Goal: Information Seeking & Learning: Learn about a topic

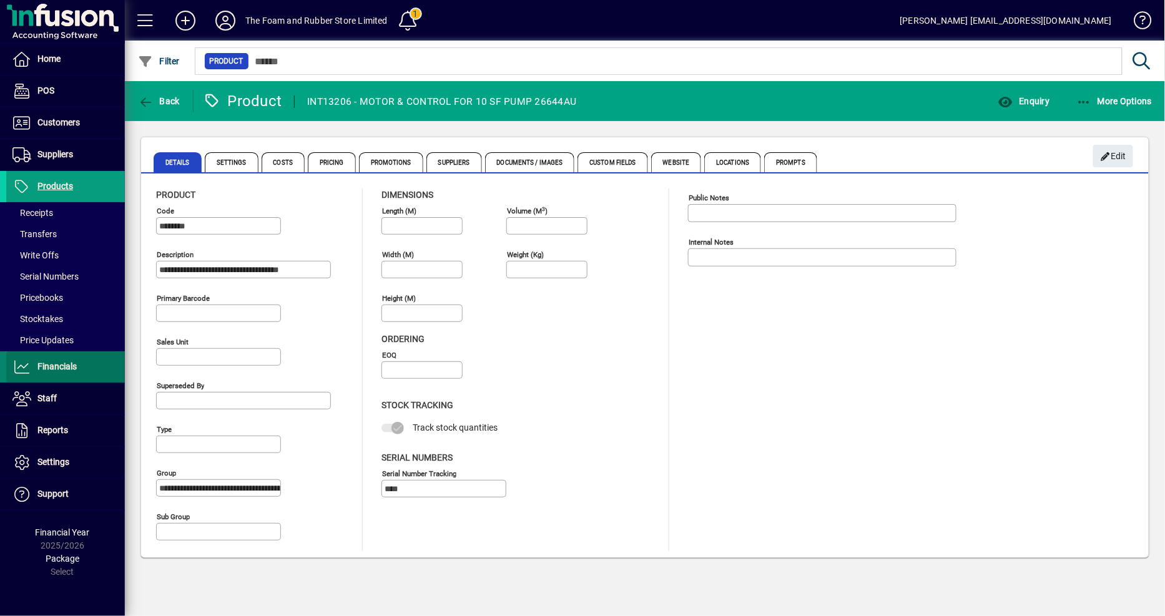
click at [51, 362] on span "Financials" at bounding box center [56, 367] width 39 height 10
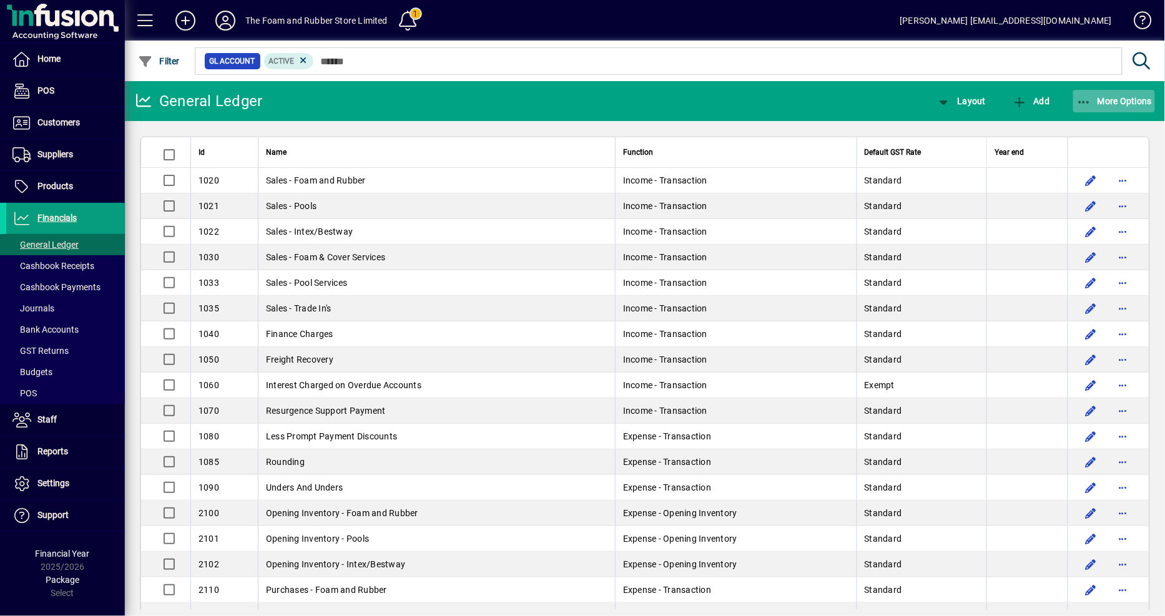
click at [1134, 101] on span "More Options" at bounding box center [1115, 101] width 76 height 10
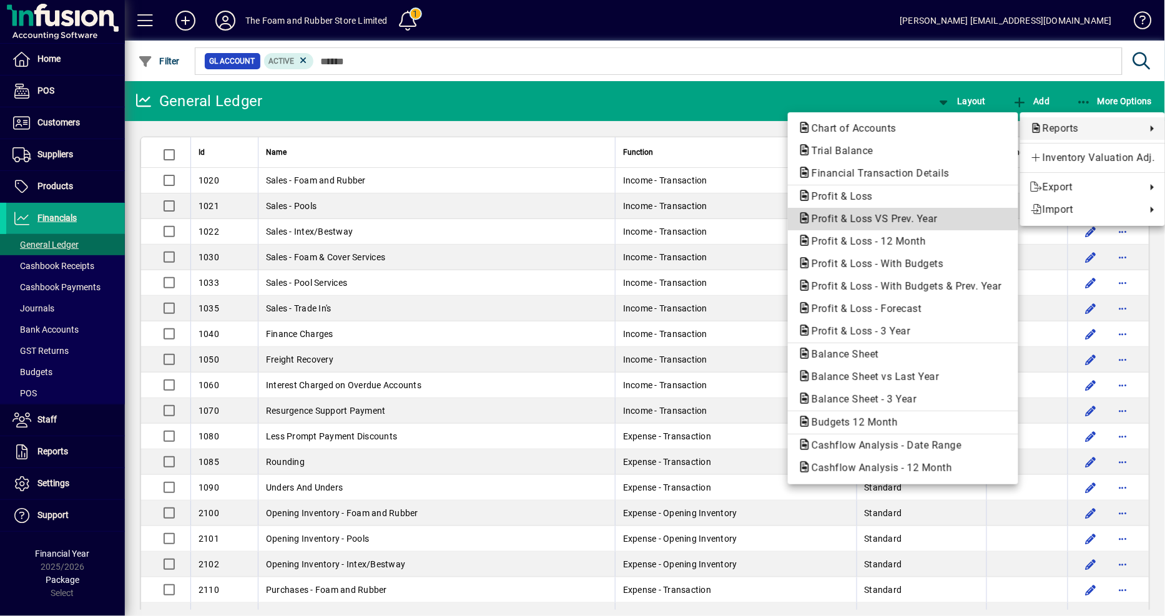
click at [859, 213] on span "Profit & Loss VS Prev. Year" at bounding box center [871, 219] width 146 height 12
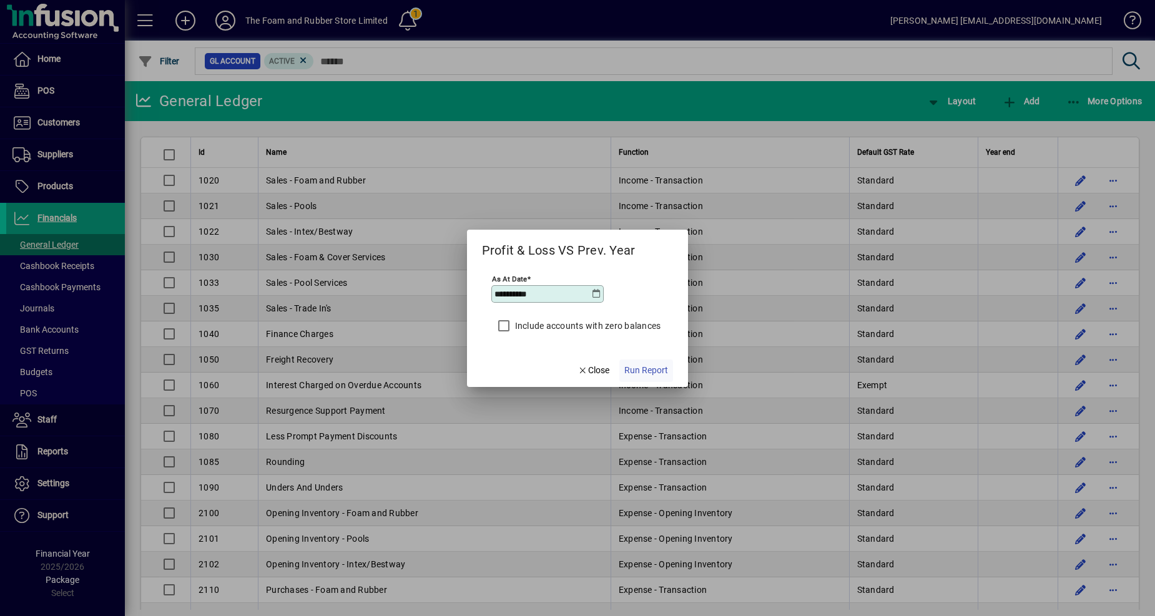
click at [631, 372] on span "Run Report" at bounding box center [646, 370] width 44 height 13
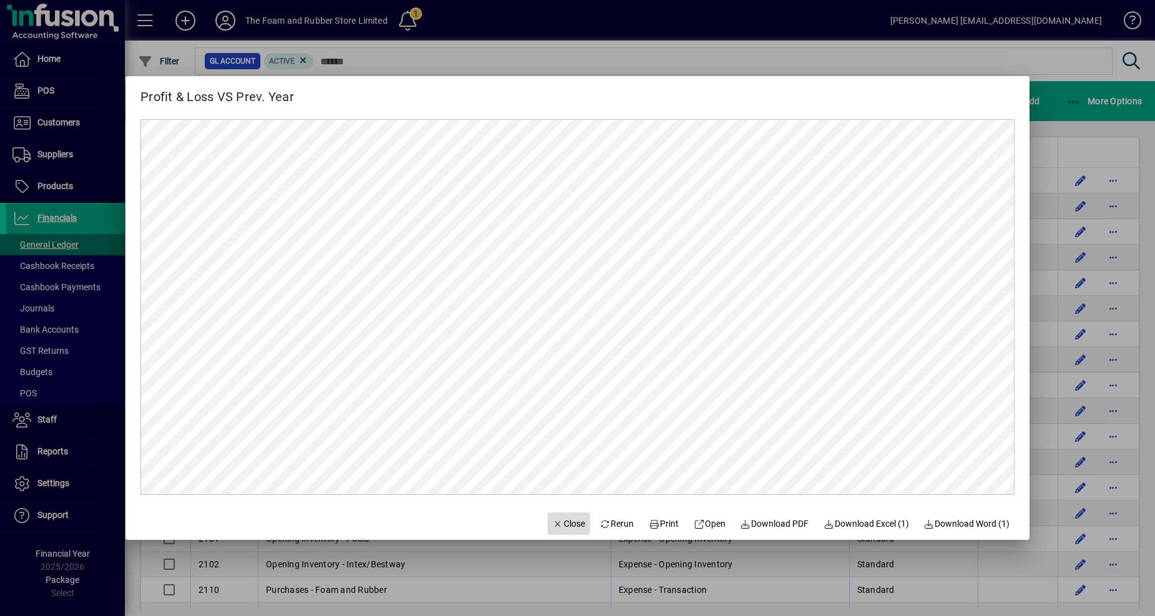
click at [558, 522] on span "Close" at bounding box center [569, 524] width 32 height 13
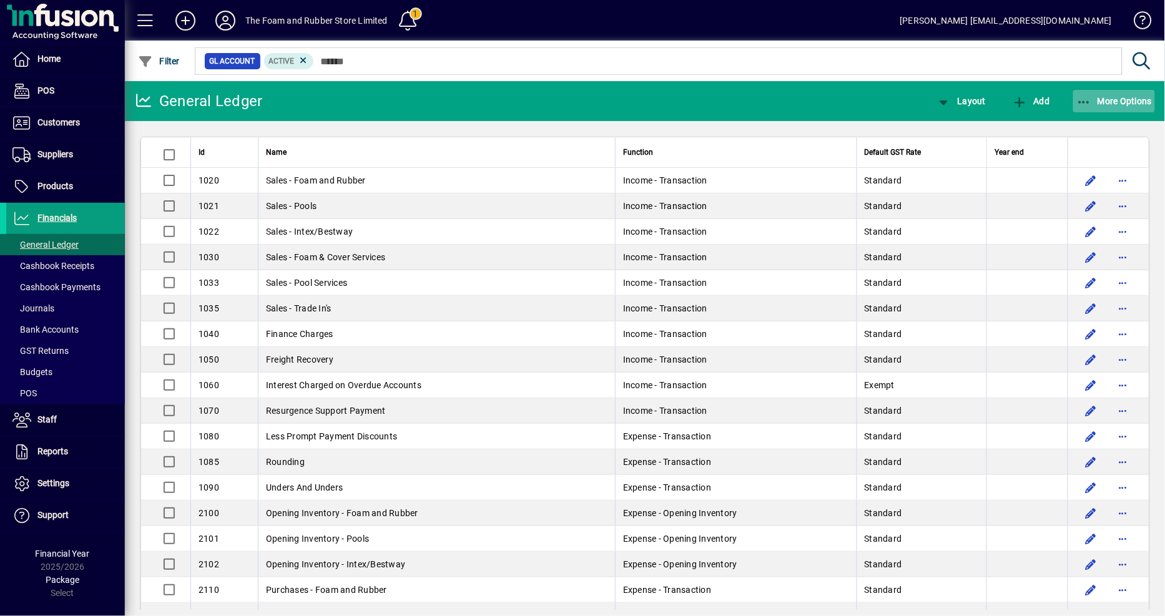
click at [1095, 101] on span "More Options" at bounding box center [1115, 101] width 76 height 10
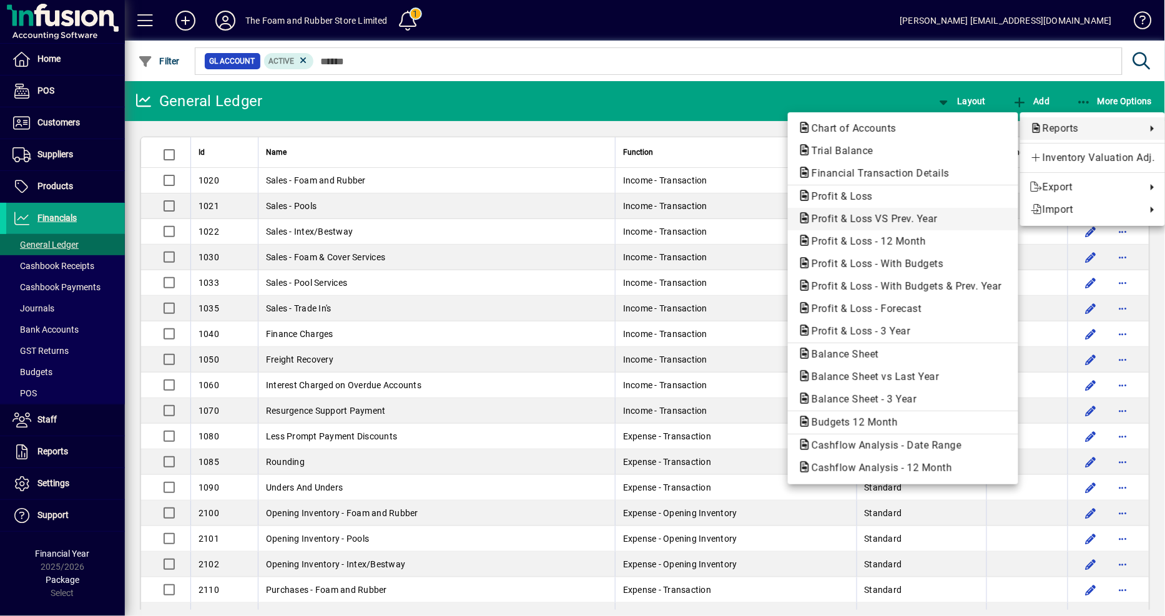
click at [871, 217] on span "Profit & Loss VS Prev. Year" at bounding box center [871, 219] width 146 height 12
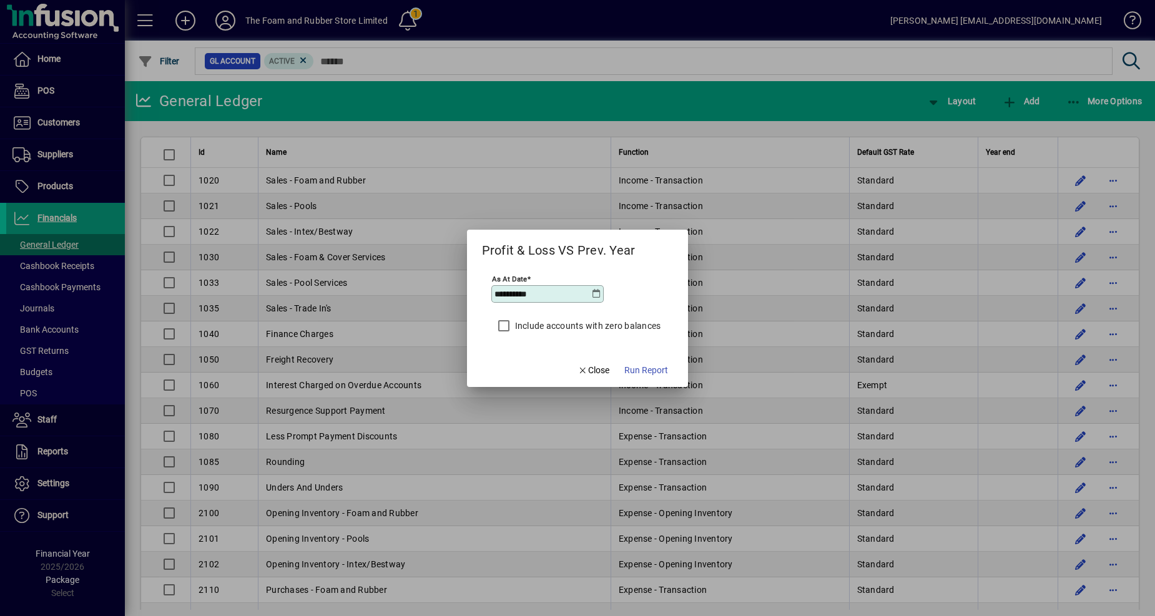
click at [594, 296] on icon at bounding box center [596, 294] width 10 height 10
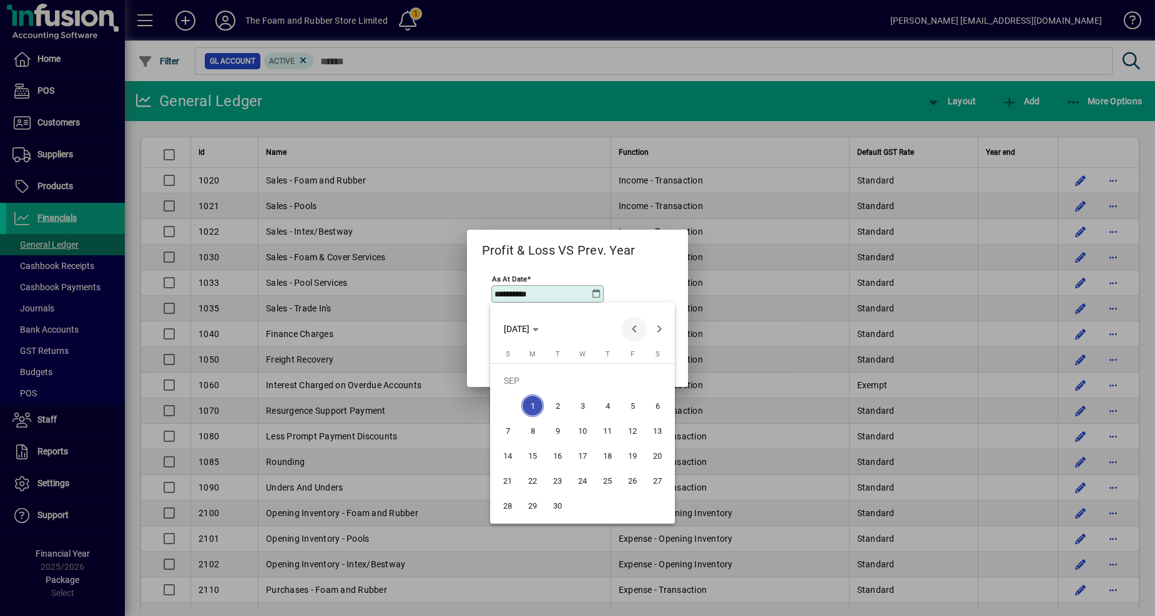
click at [638, 331] on span "Previous month" at bounding box center [634, 329] width 25 height 25
click at [508, 503] on span "31" at bounding box center [507, 506] width 22 height 22
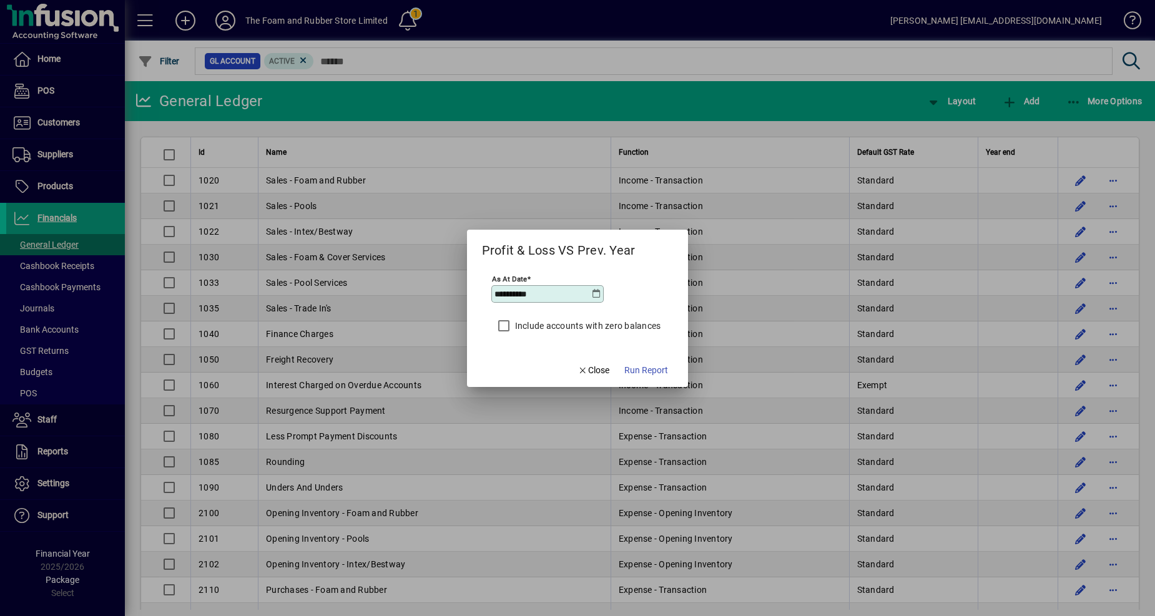
type input "**********"
click at [648, 371] on span "Run Report" at bounding box center [646, 370] width 44 height 13
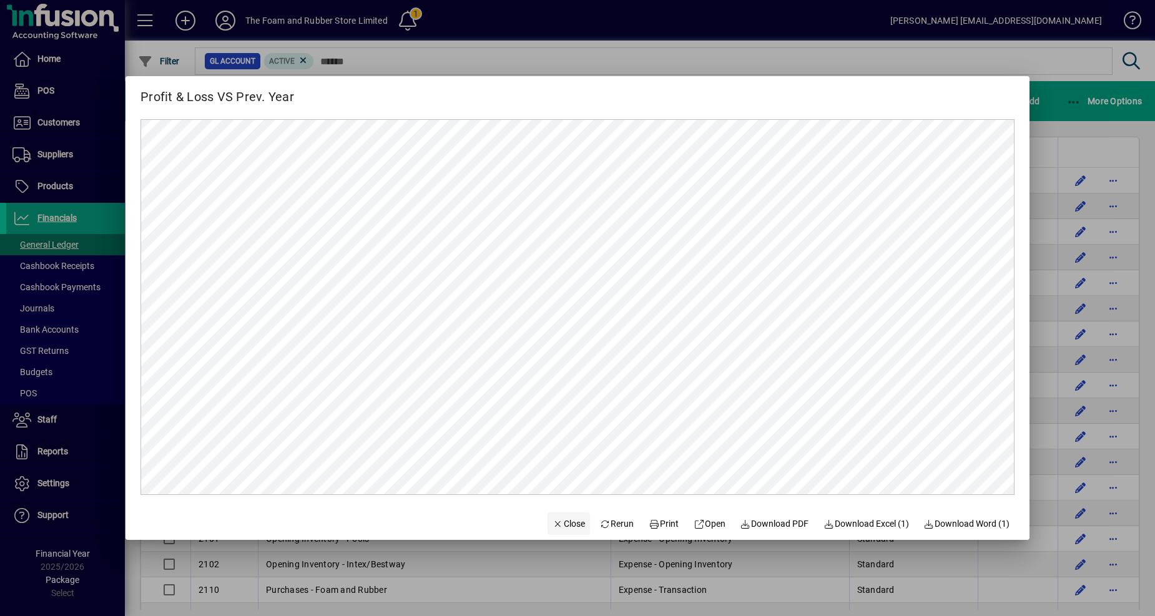
click at [564, 523] on span "Close" at bounding box center [569, 524] width 32 height 13
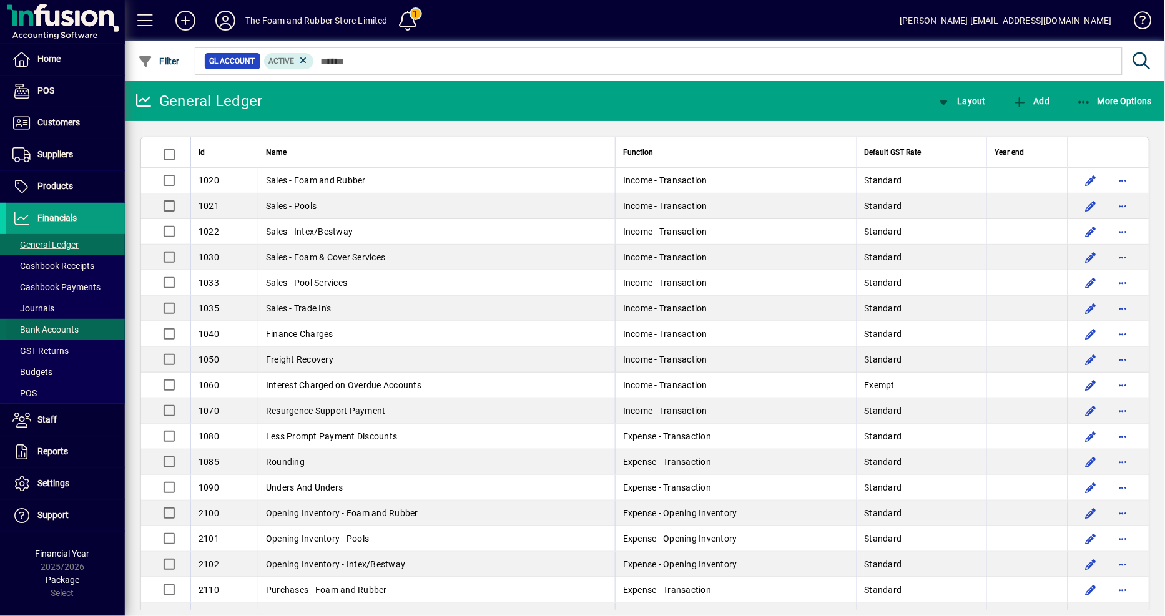
click at [51, 326] on span "Bank Accounts" at bounding box center [45, 330] width 66 height 10
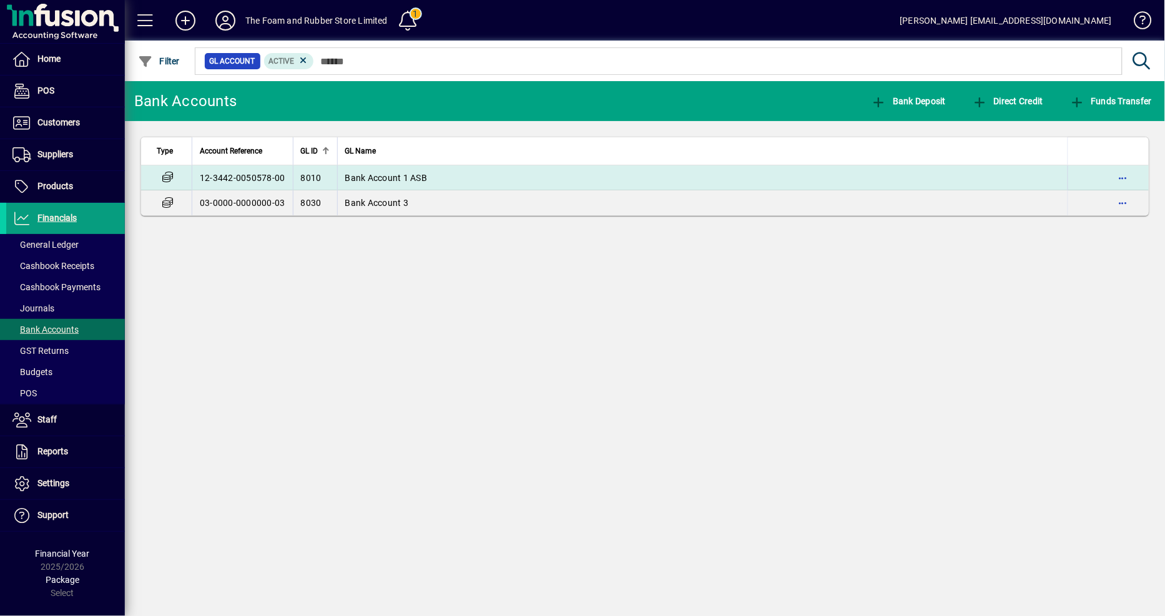
click at [381, 184] on td "Bank Account 1 ASB" at bounding box center [702, 177] width 731 height 25
